Goal: Task Accomplishment & Management: Use online tool/utility

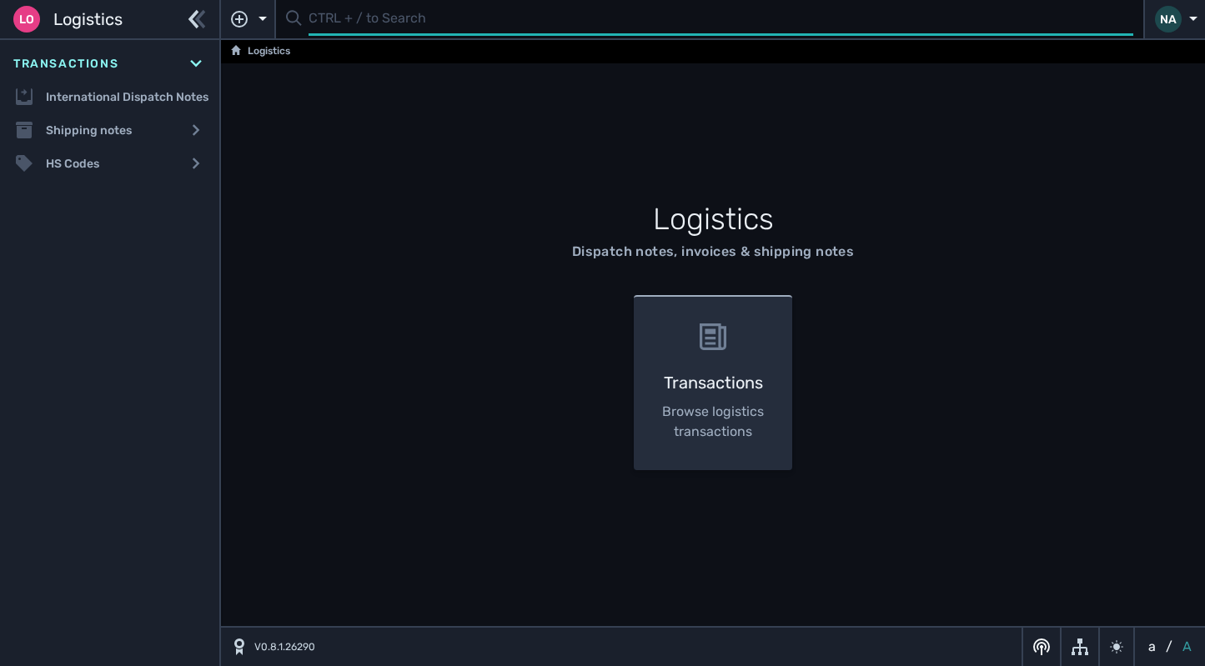
click at [379, 28] on input "text" at bounding box center [720, 19] width 825 height 33
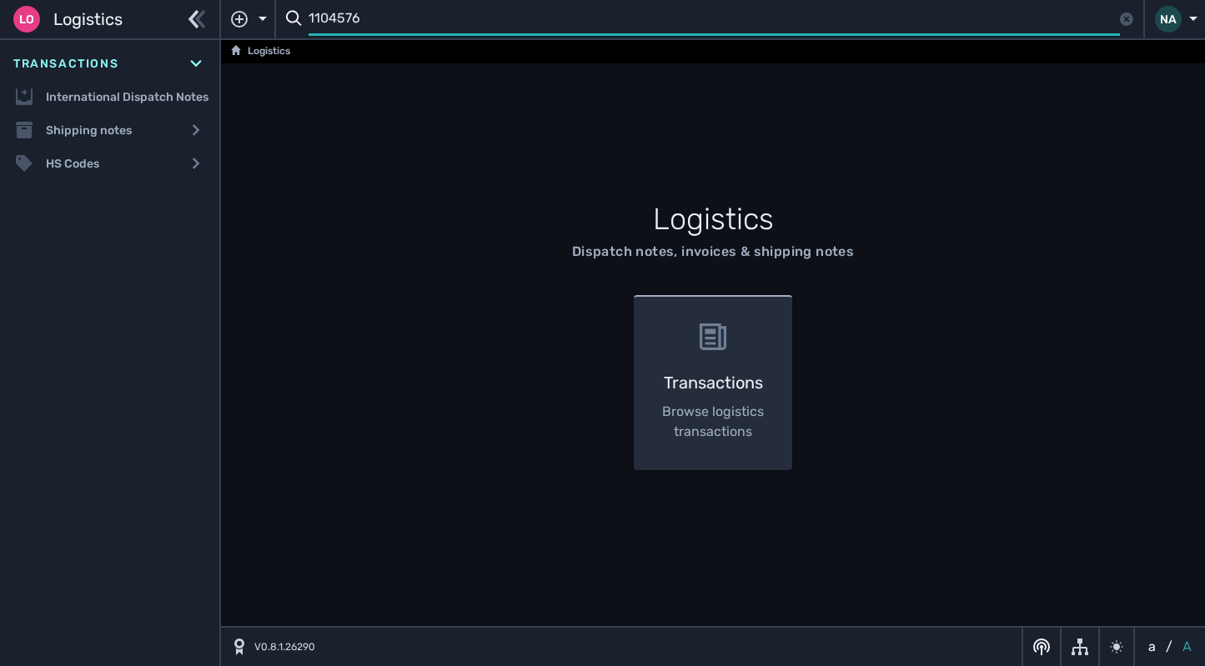
type input "1104576"
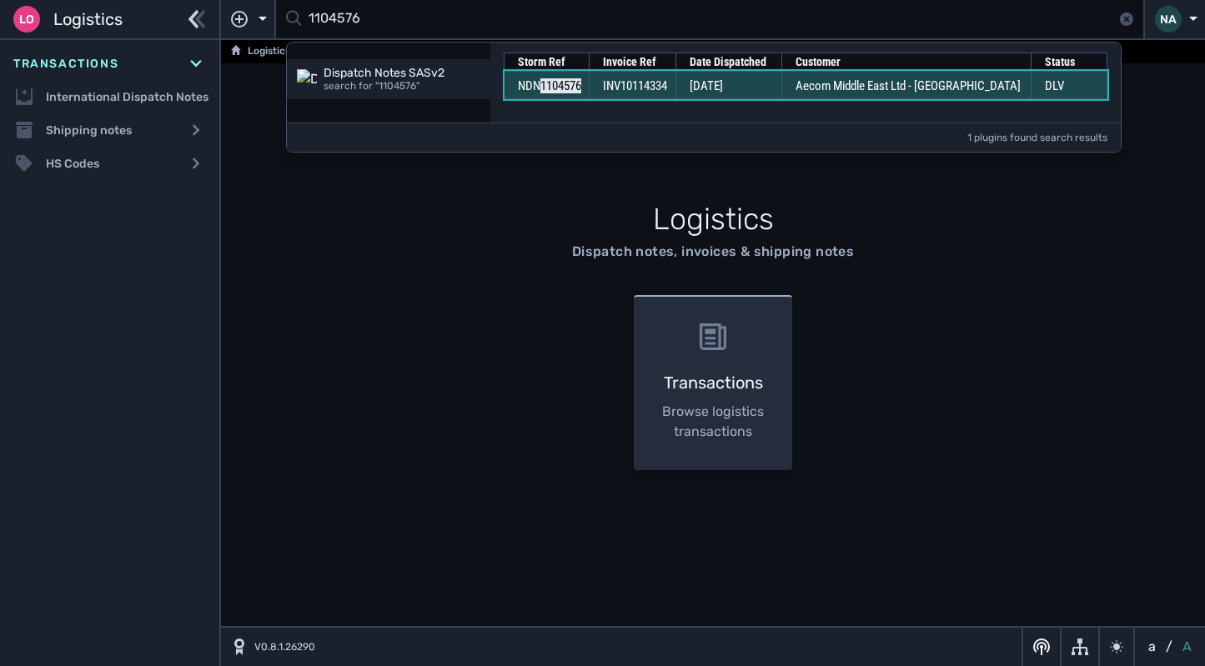
click at [704, 74] on td "[DATE]" at bounding box center [728, 85] width 106 height 28
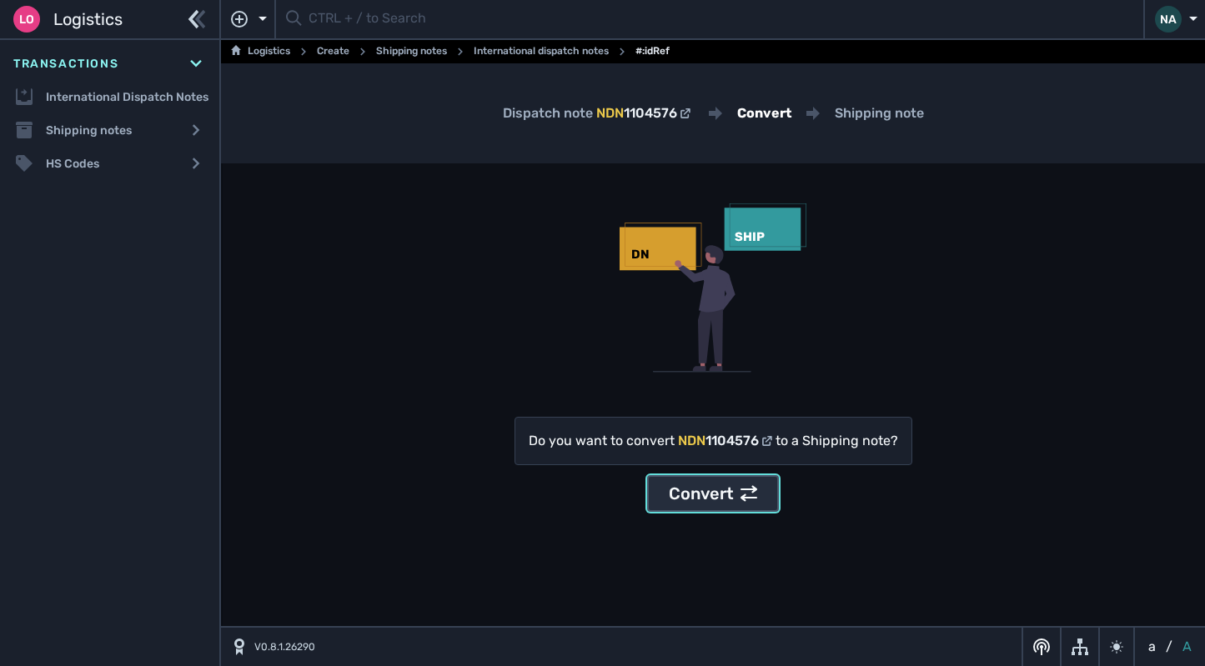
click at [703, 496] on div "Convert" at bounding box center [713, 493] width 88 height 25
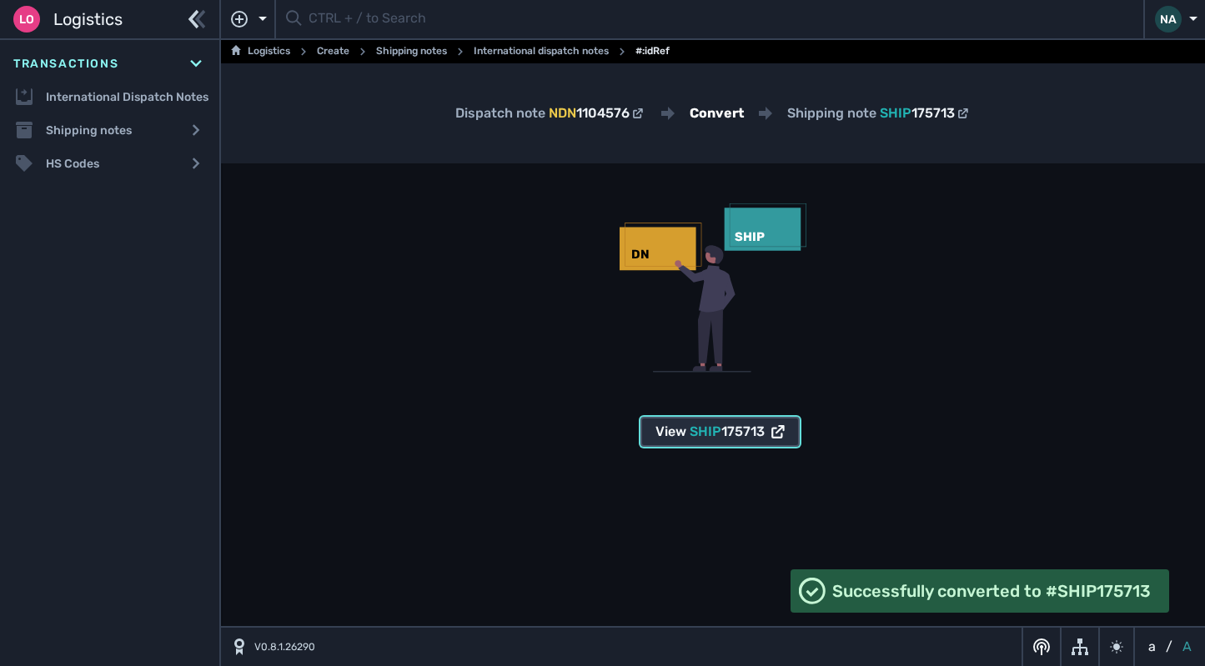
click at [712, 431] on span "SHIP" at bounding box center [706, 432] width 32 height 16
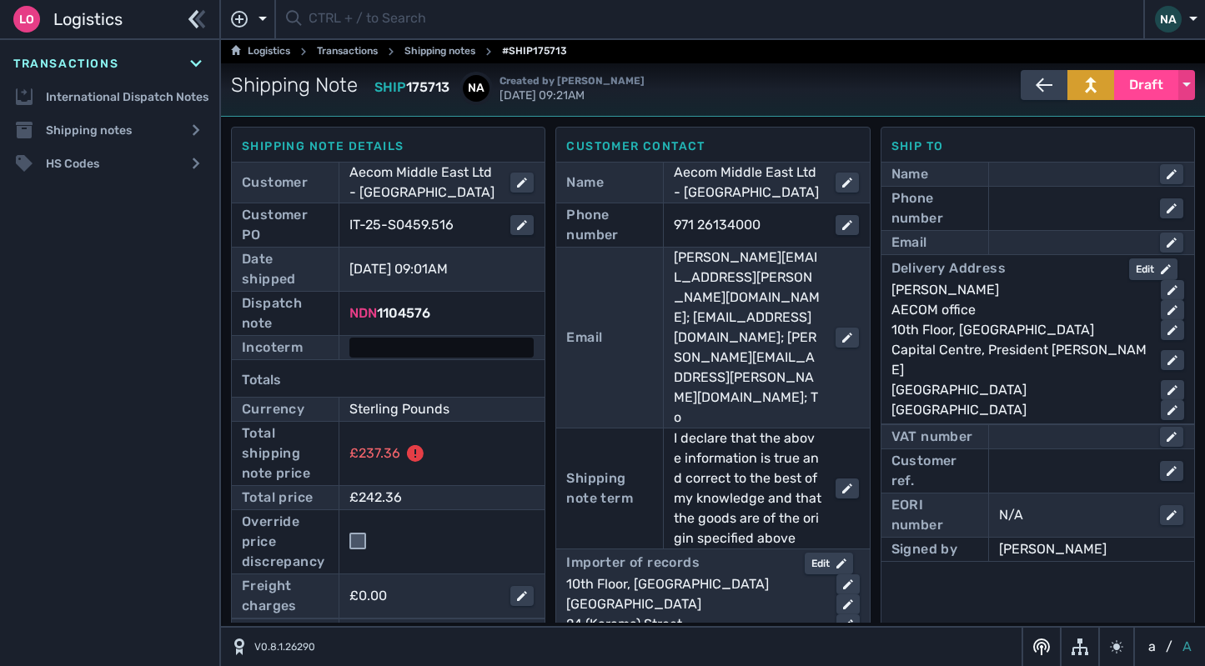
click at [370, 354] on div at bounding box center [441, 348] width 184 height 20
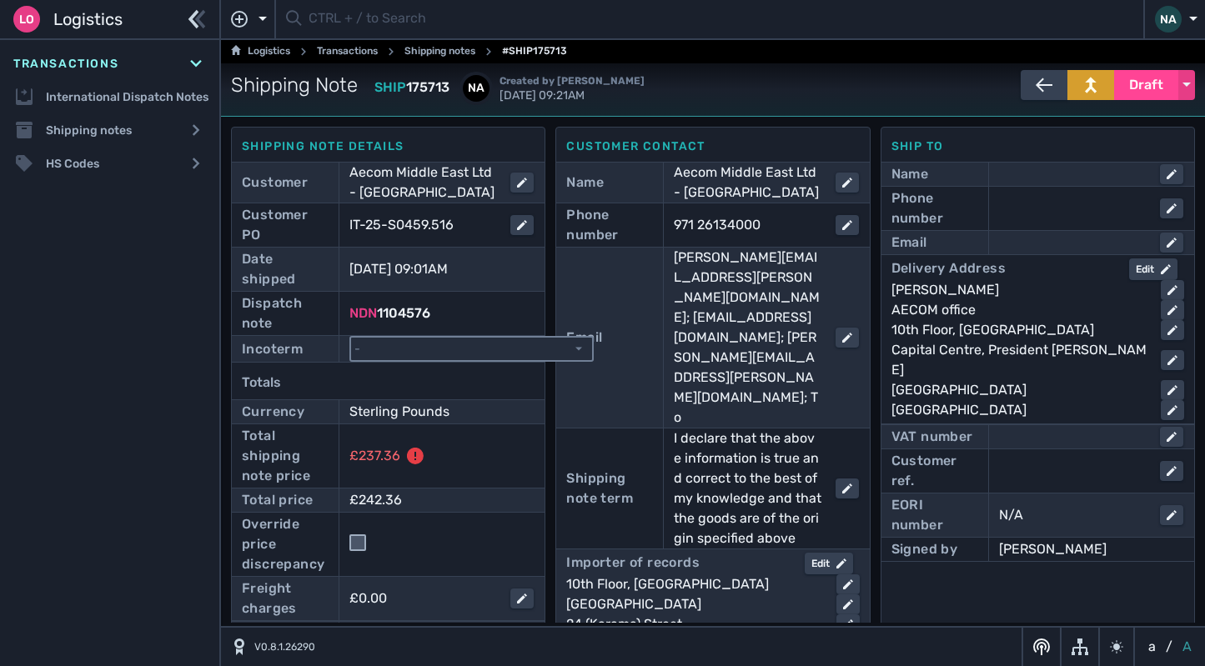
click at [392, 352] on select "- Ex Works - EXW Free Carrier - FCA Carriage Paid To - CPT Carriage Insurance P…" at bounding box center [471, 349] width 241 height 23
select select "[object Object]"
click at [351, 338] on select "- Ex Works - EXW Free Carrier - FCA Carriage Paid To - CPT Carriage Insurance P…" at bounding box center [471, 349] width 241 height 23
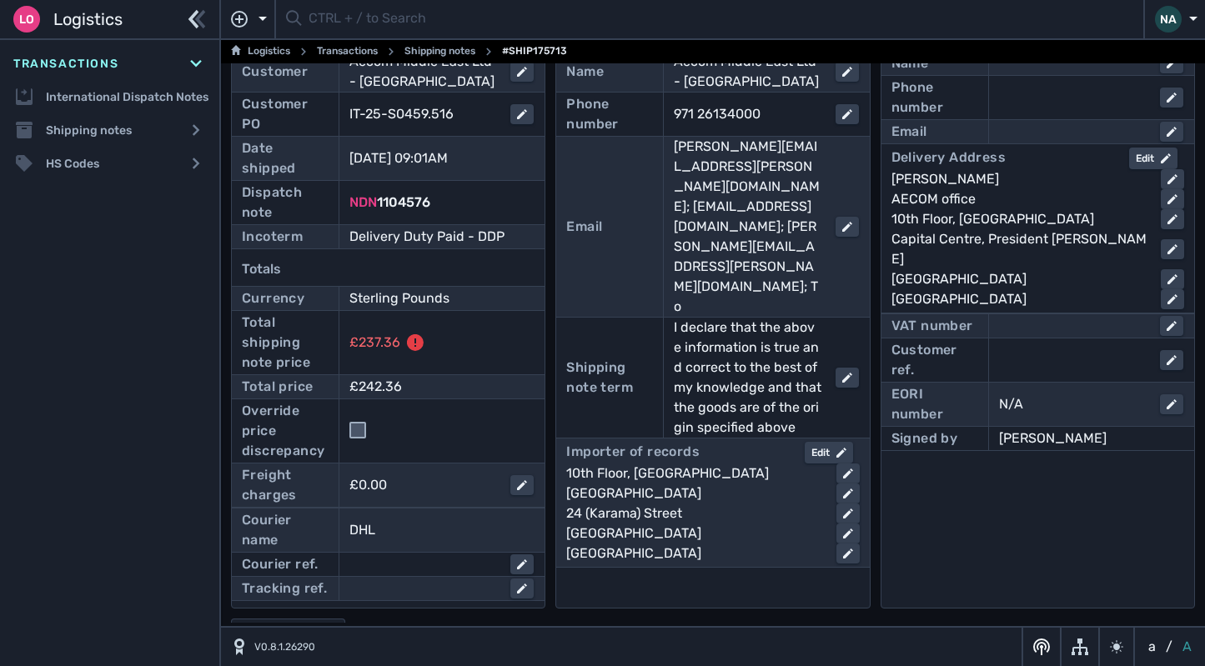
scroll to position [82, 0]
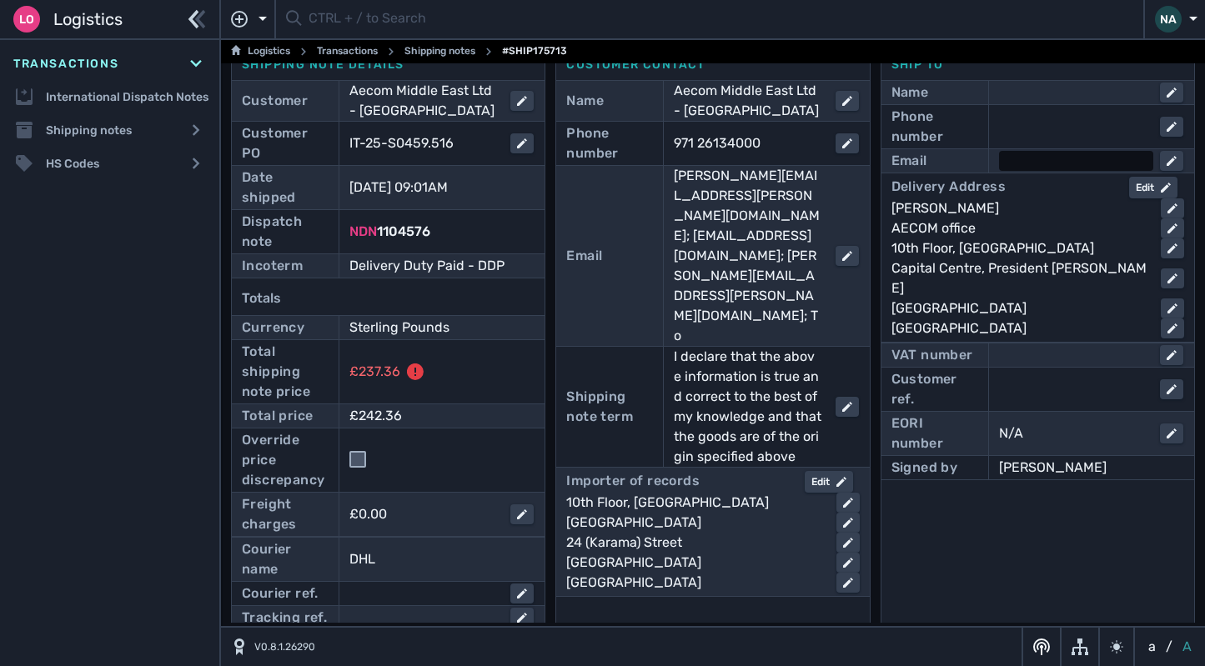
click at [1022, 164] on div at bounding box center [1076, 161] width 154 height 20
type input "mea_procurement@aecom.com"
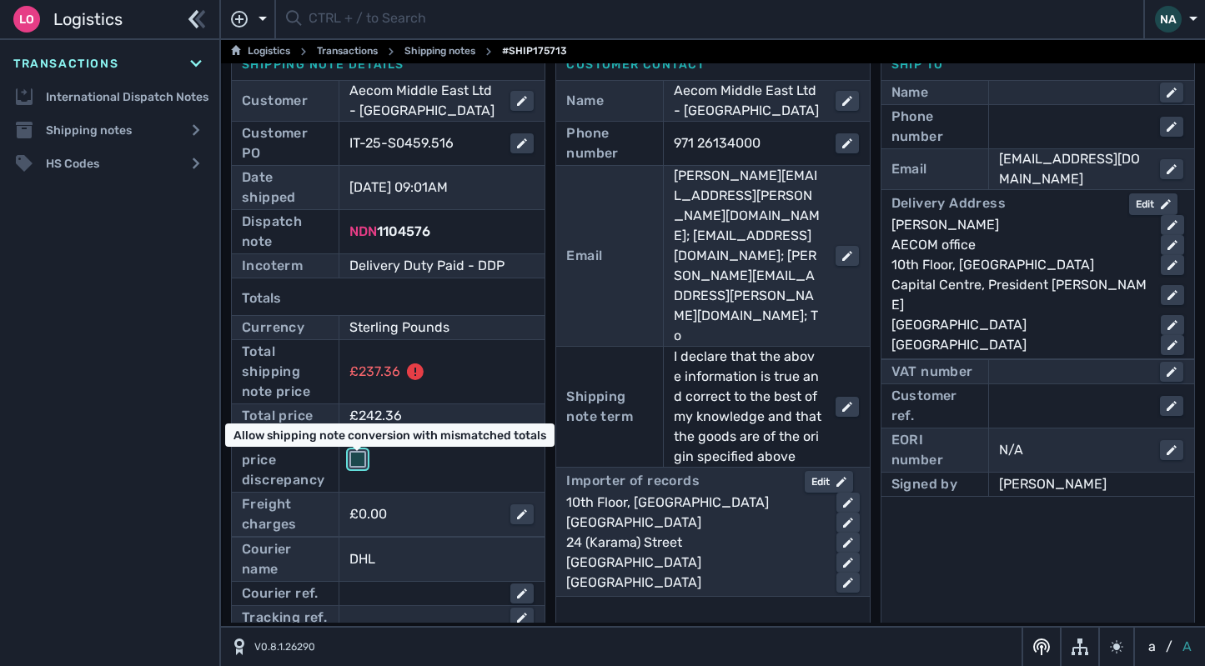
click at [359, 458] on input "checkbox" at bounding box center [357, 459] width 17 height 17
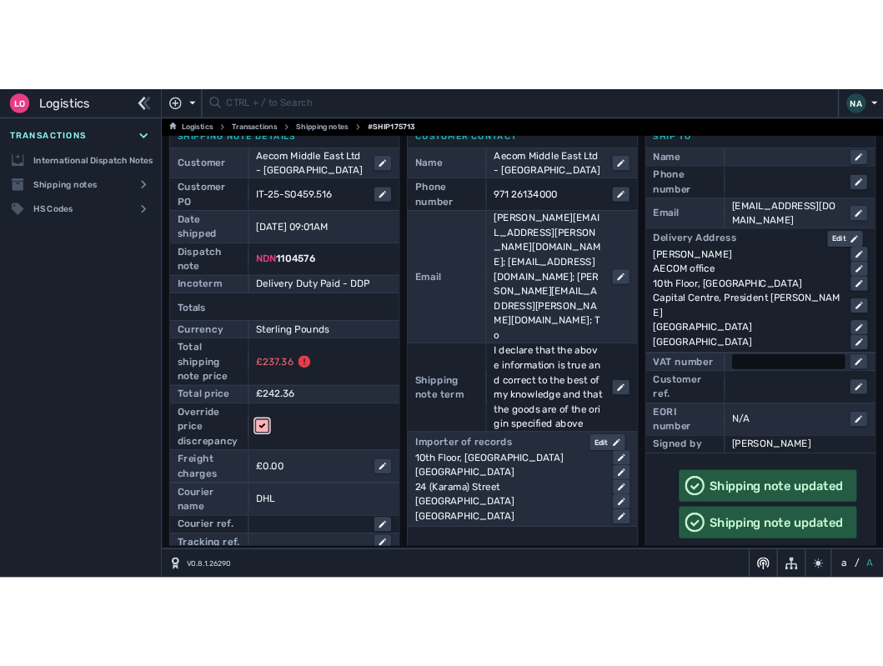
scroll to position [0, 0]
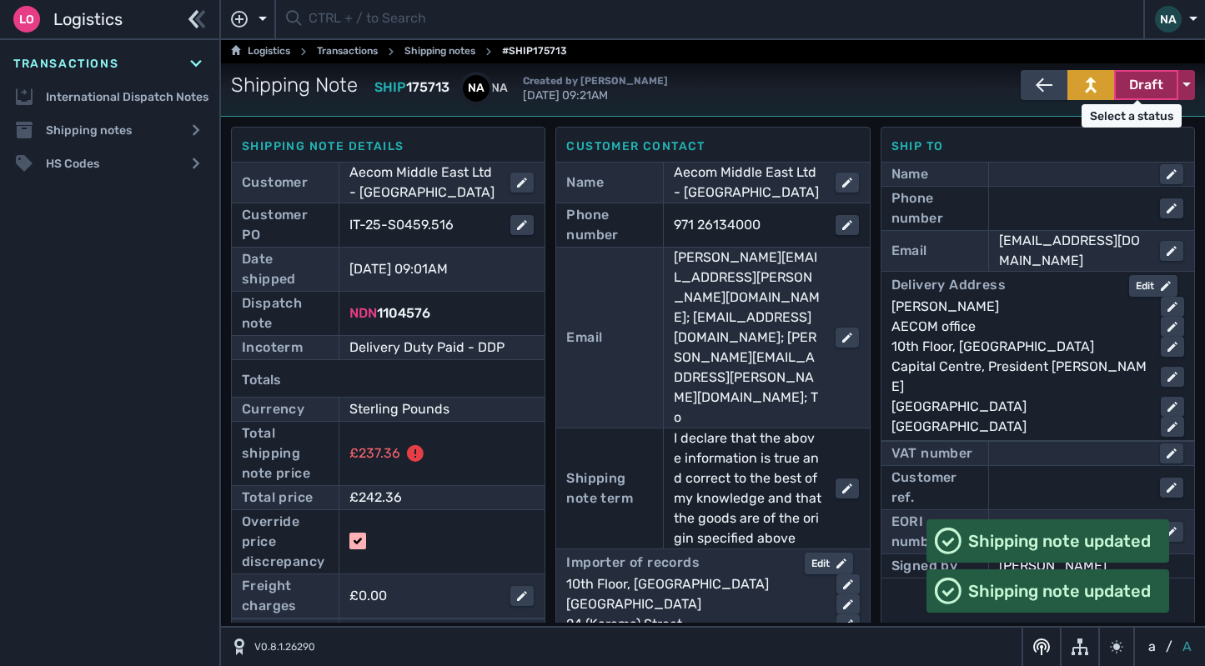
click at [1147, 89] on span "Draft" at bounding box center [1146, 85] width 34 height 20
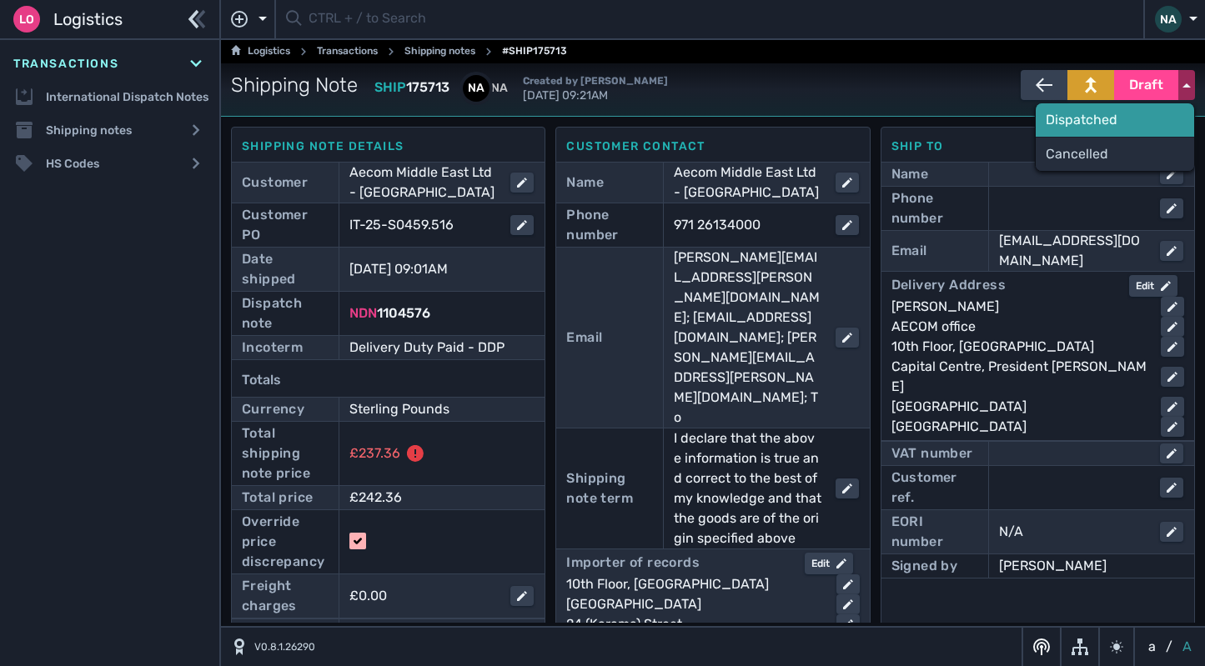
click at [1076, 115] on div "Dispatched" at bounding box center [1115, 119] width 158 height 33
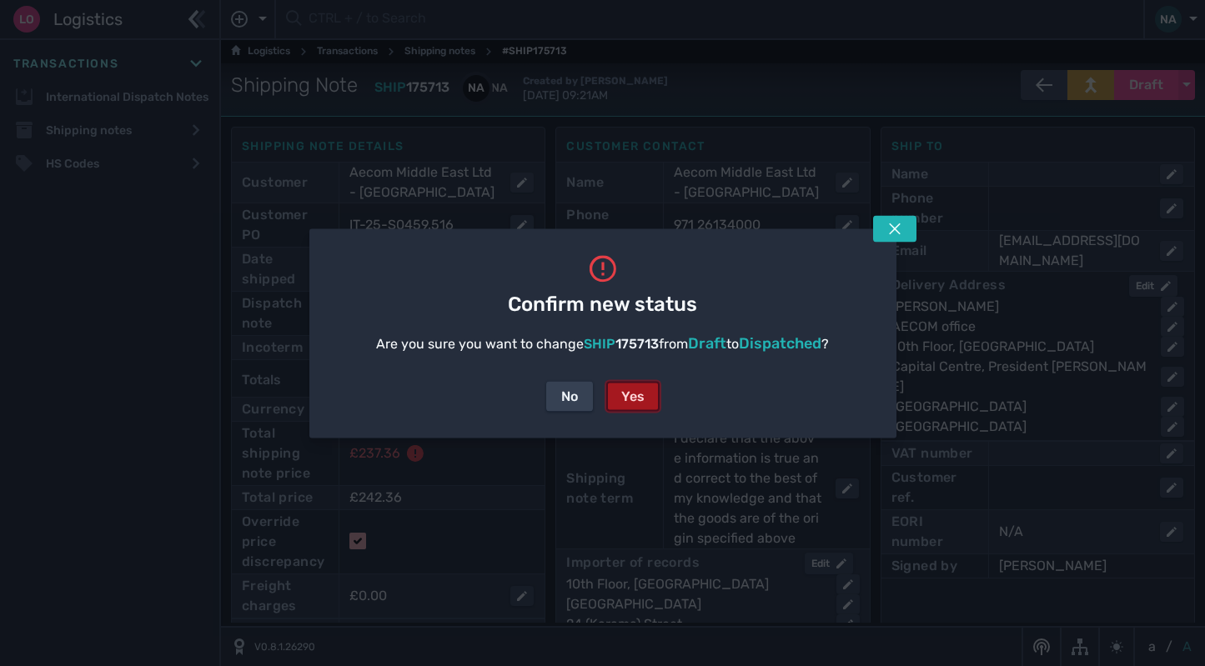
click at [629, 394] on div "Yes" at bounding box center [632, 396] width 23 height 20
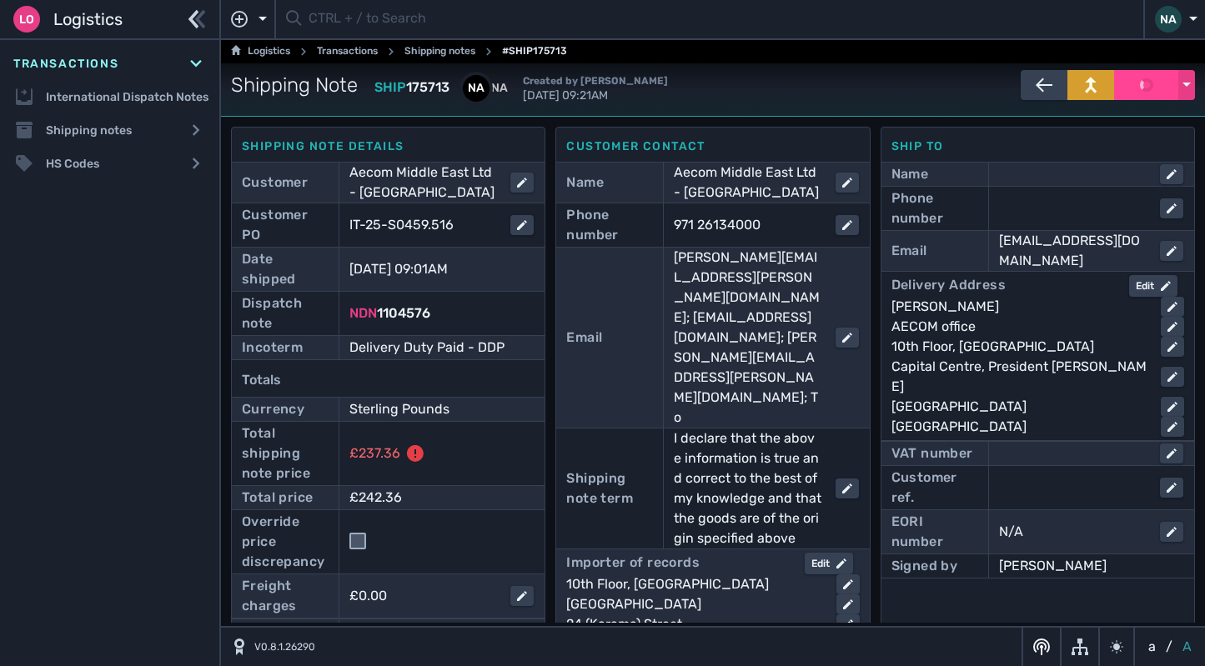
checkbox input "false"
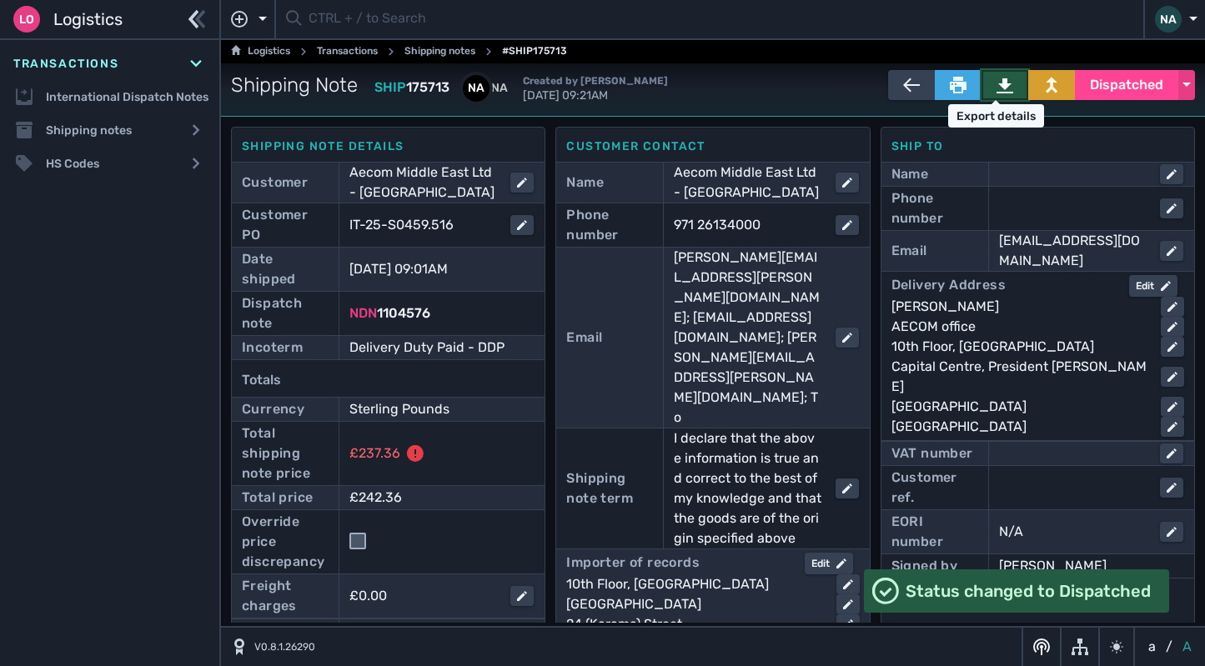
click at [996, 79] on icon at bounding box center [1004, 85] width 17 height 15
